Goal: Navigation & Orientation: Find specific page/section

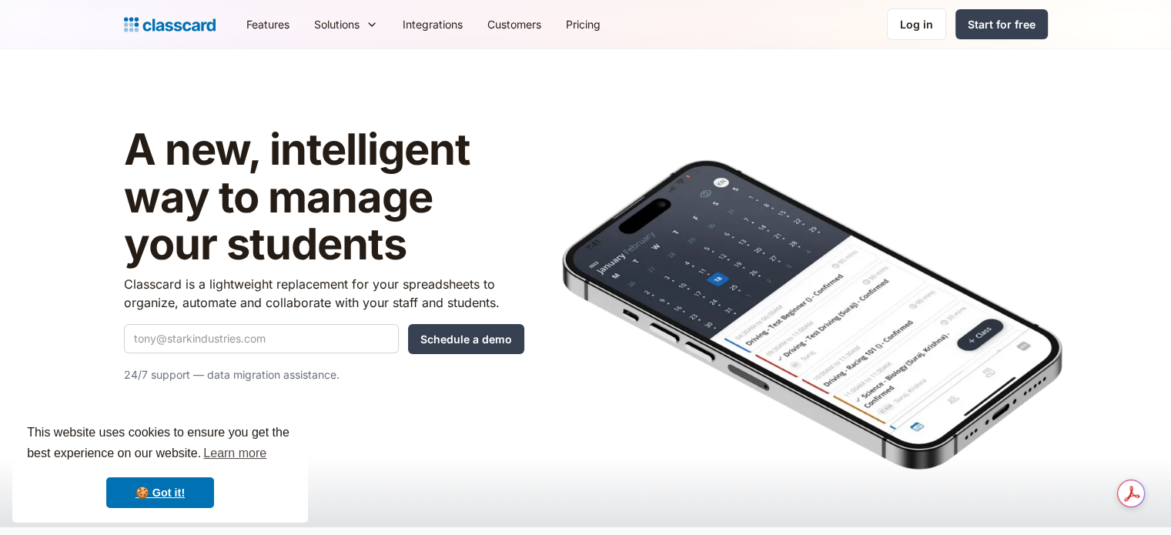
click at [947, 26] on div "Log in Log in Start for free" at bounding box center [967, 24] width 161 height 32
click at [936, 26] on link "Log in" at bounding box center [916, 24] width 59 height 32
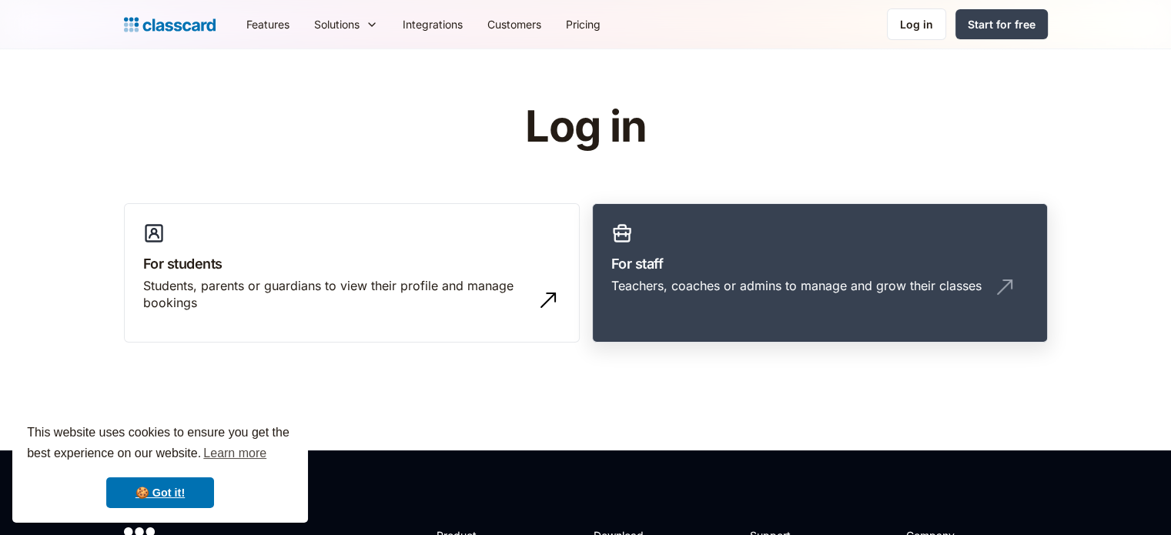
click at [700, 307] on link "For staff Teachers, coaches or admins to manage and grow their classes" at bounding box center [820, 273] width 456 height 140
